Goal: Navigation & Orientation: Find specific page/section

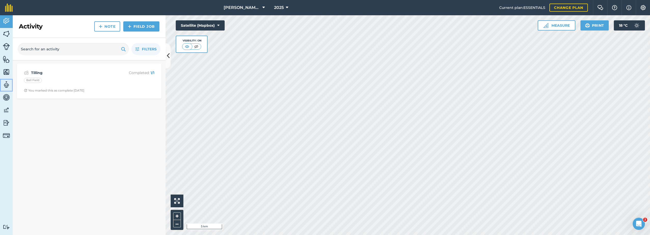
click at [6, 81] on img at bounding box center [6, 85] width 7 height 8
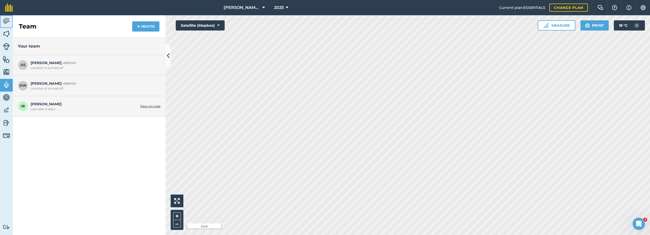
click at [6, 21] on img at bounding box center [6, 21] width 7 height 8
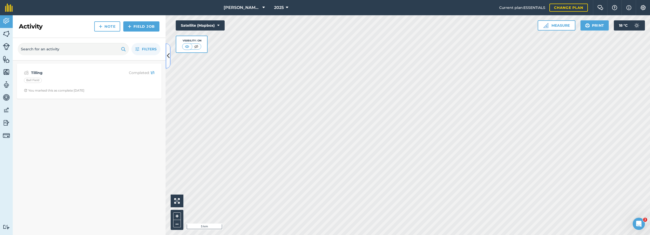
click at [169, 57] on icon at bounding box center [168, 55] width 3 height 9
